Goal: Information Seeking & Learning: Learn about a topic

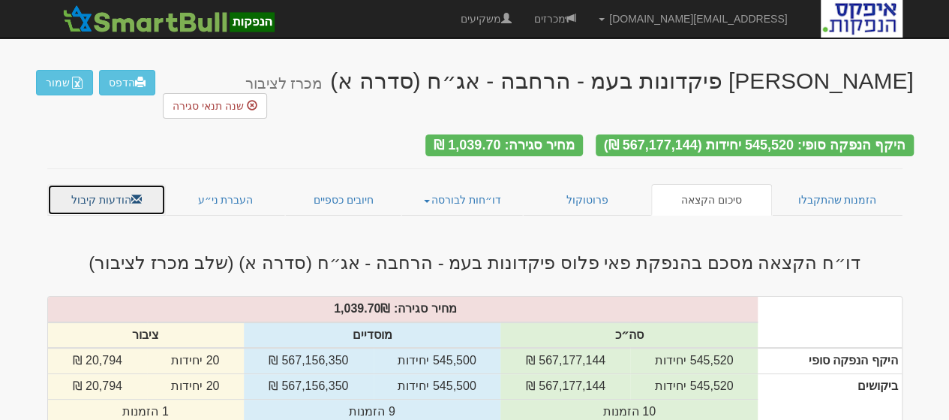
click at [111, 184] on link "הודעות קיבול" at bounding box center [106, 200] width 119 height 32
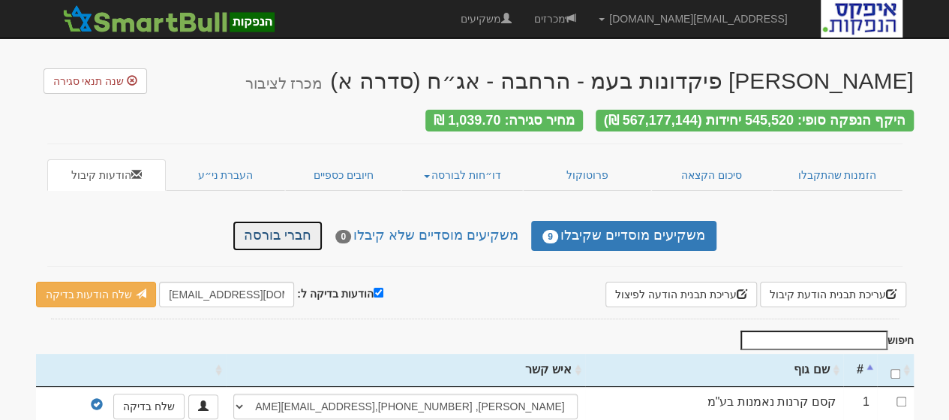
click at [292, 224] on link "חברי בורסה" at bounding box center [278, 236] width 90 height 30
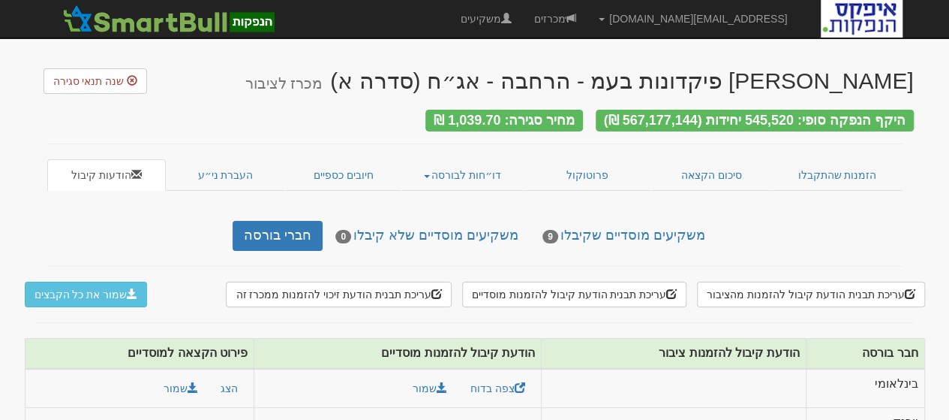
scroll to position [106, 0]
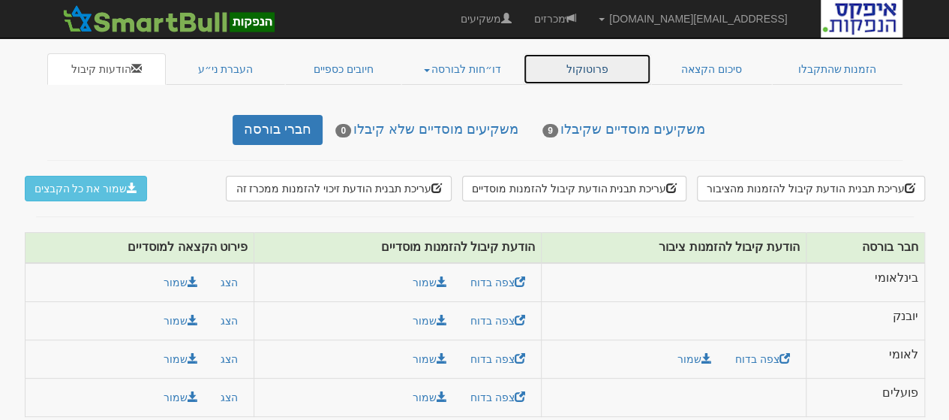
click at [612, 61] on link "פרוטוקול" at bounding box center [587, 69] width 129 height 32
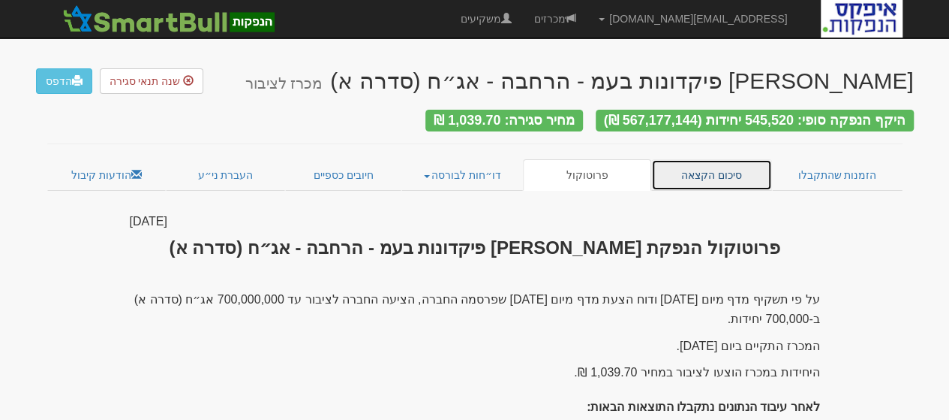
click at [737, 170] on link "סיכום הקצאה" at bounding box center [711, 175] width 121 height 32
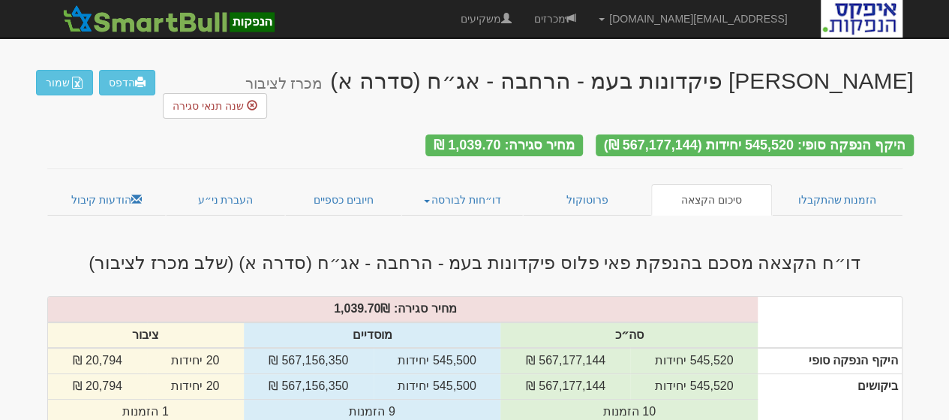
scroll to position [75, 0]
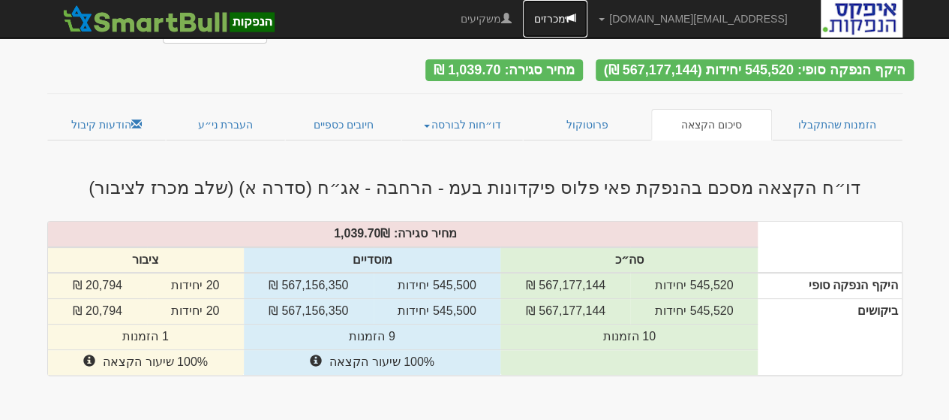
click at [588, 19] on link "מכרזים" at bounding box center [555, 19] width 65 height 38
click at [588, 15] on link "מכרזים" at bounding box center [555, 19] width 65 height 38
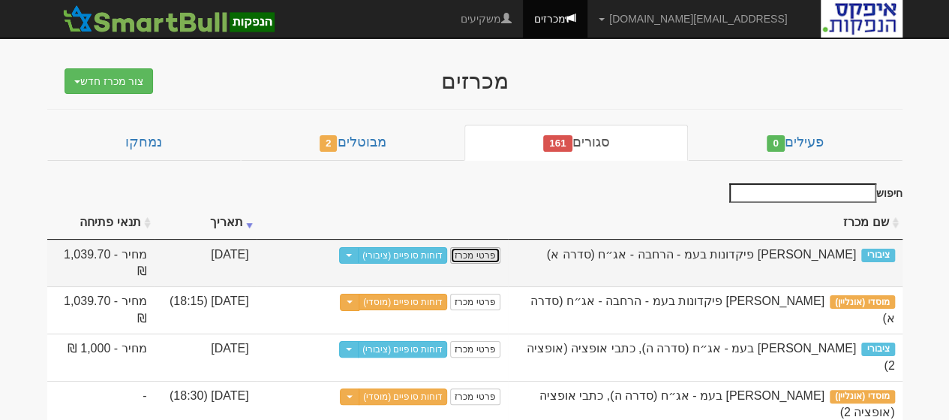
click at [475, 251] on link "פרטי מכרז" at bounding box center [475, 255] width 50 height 17
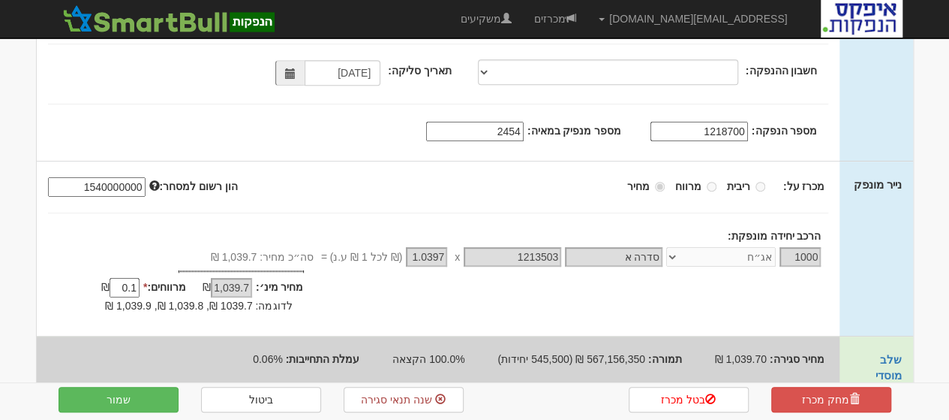
scroll to position [323, 0]
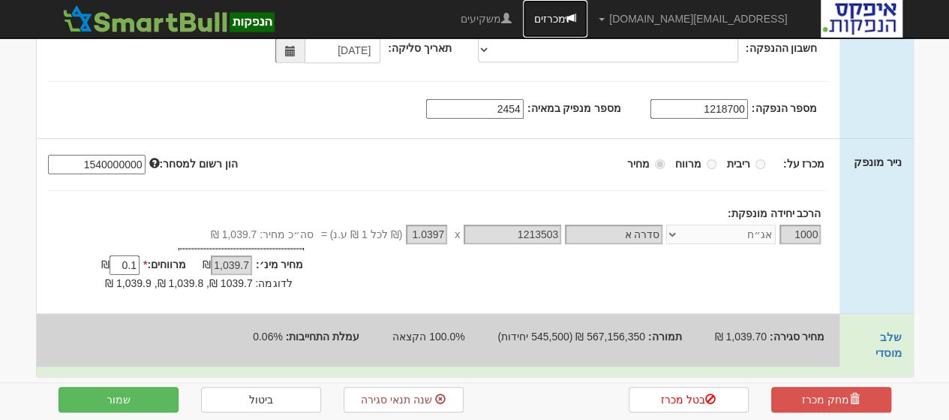
click at [588, 18] on link "מכרזים" at bounding box center [555, 19] width 65 height 38
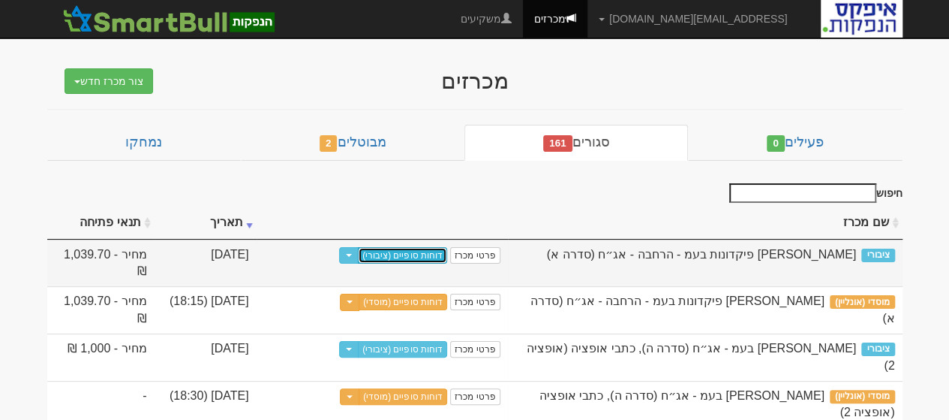
click at [404, 248] on link "דוחות סופיים (ציבורי)" at bounding box center [402, 255] width 89 height 17
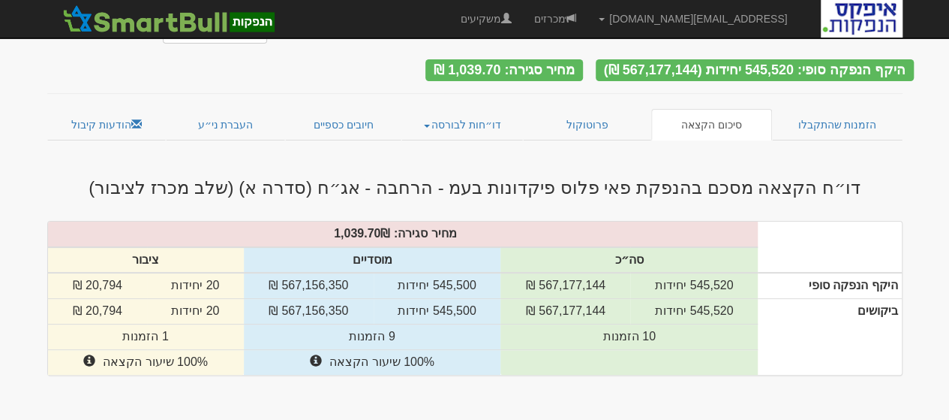
scroll to position [150, 0]
